Goal: Navigation & Orientation: Find specific page/section

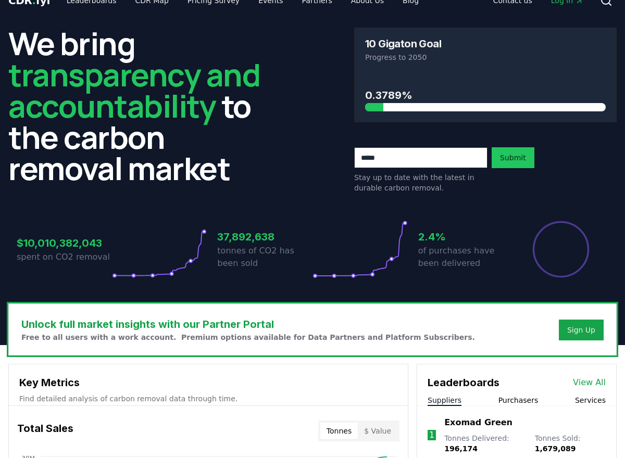
scroll to position [120, 0]
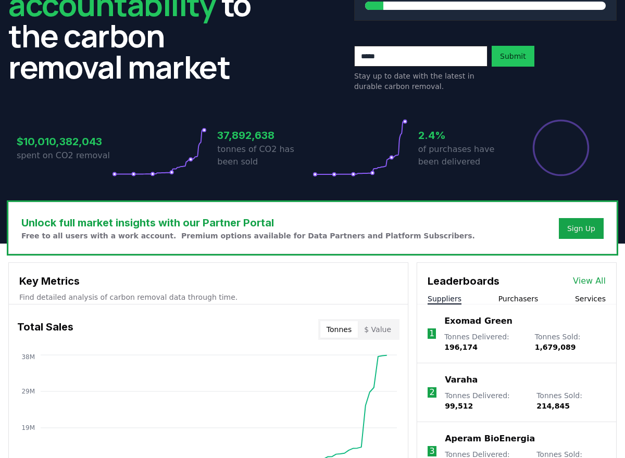
click at [586, 282] on link "View All" at bounding box center [589, 281] width 33 height 12
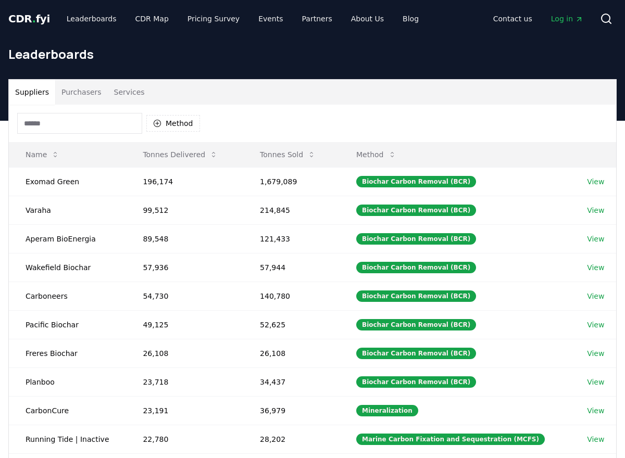
click at [90, 123] on input at bounding box center [79, 123] width 125 height 21
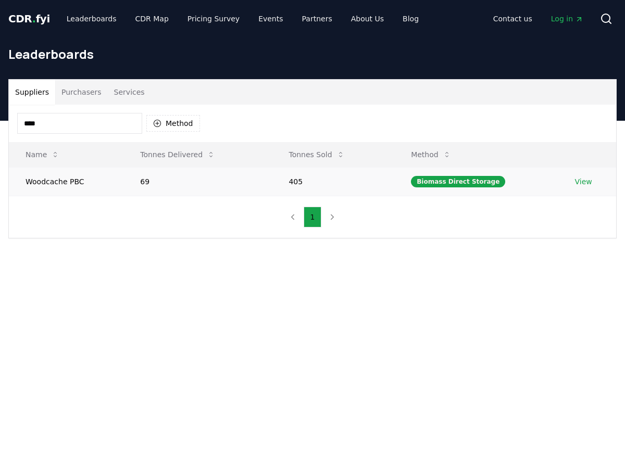
type input "****"
click at [576, 182] on link "View" at bounding box center [583, 181] width 17 height 10
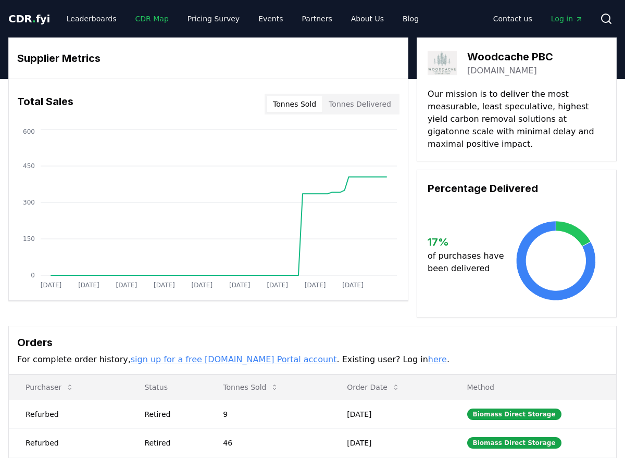
click at [158, 16] on link "CDR Map" at bounding box center [152, 18] width 50 height 19
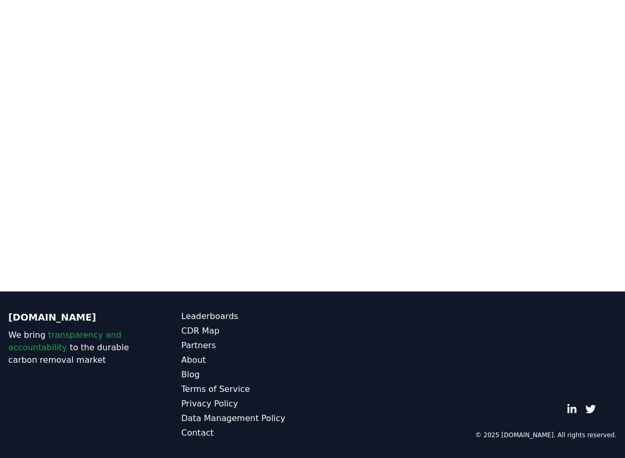
scroll to position [104, 0]
